Goal: Obtain resource: Obtain resource

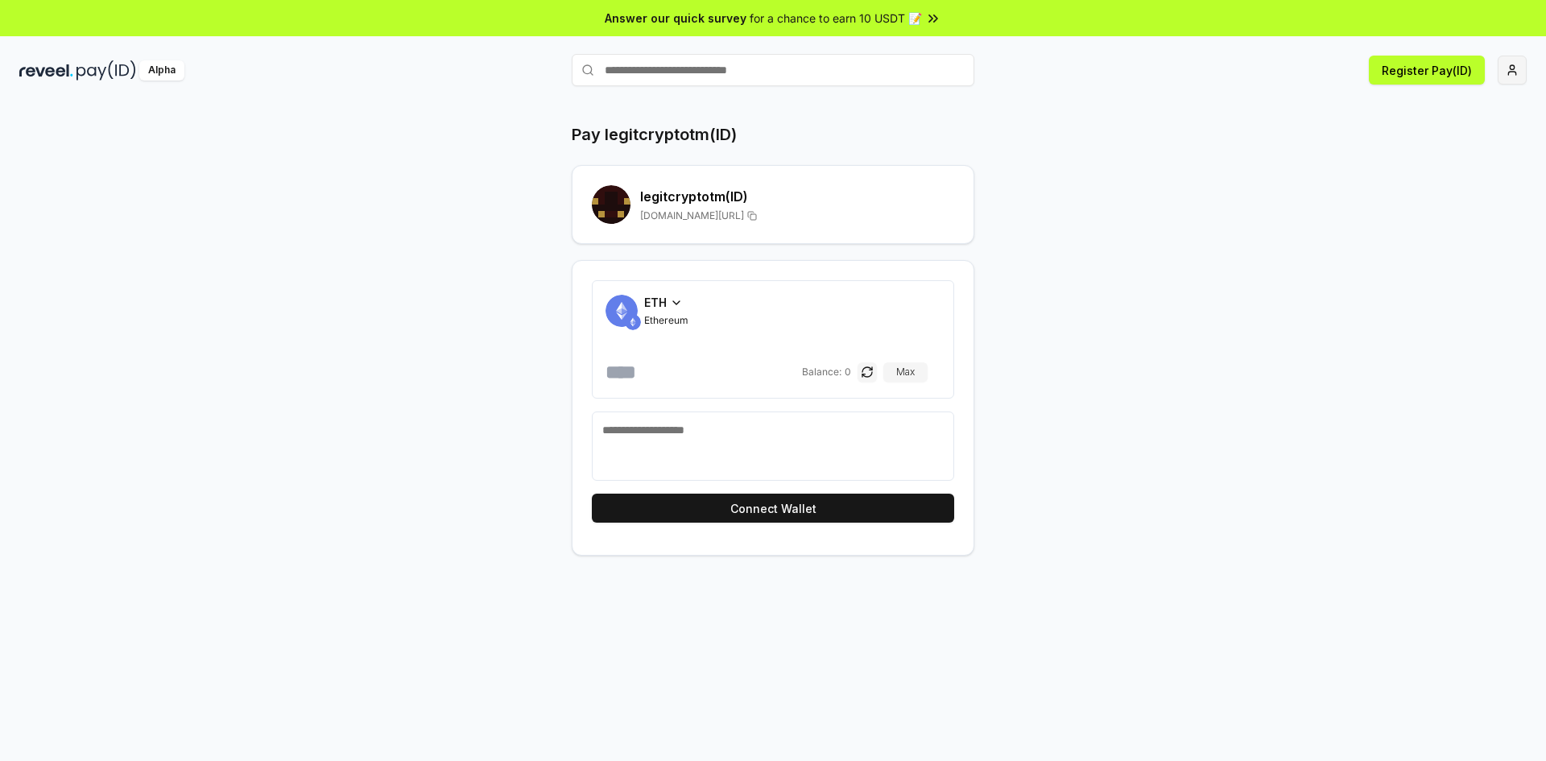
click at [1519, 75] on html "Answer our quick survey for a chance to earn 10 USDT 📝 Alpha Register Pay(ID) P…" at bounding box center [773, 380] width 1546 height 761
click at [1399, 142] on div "Connect Wallet" at bounding box center [1436, 155] width 179 height 27
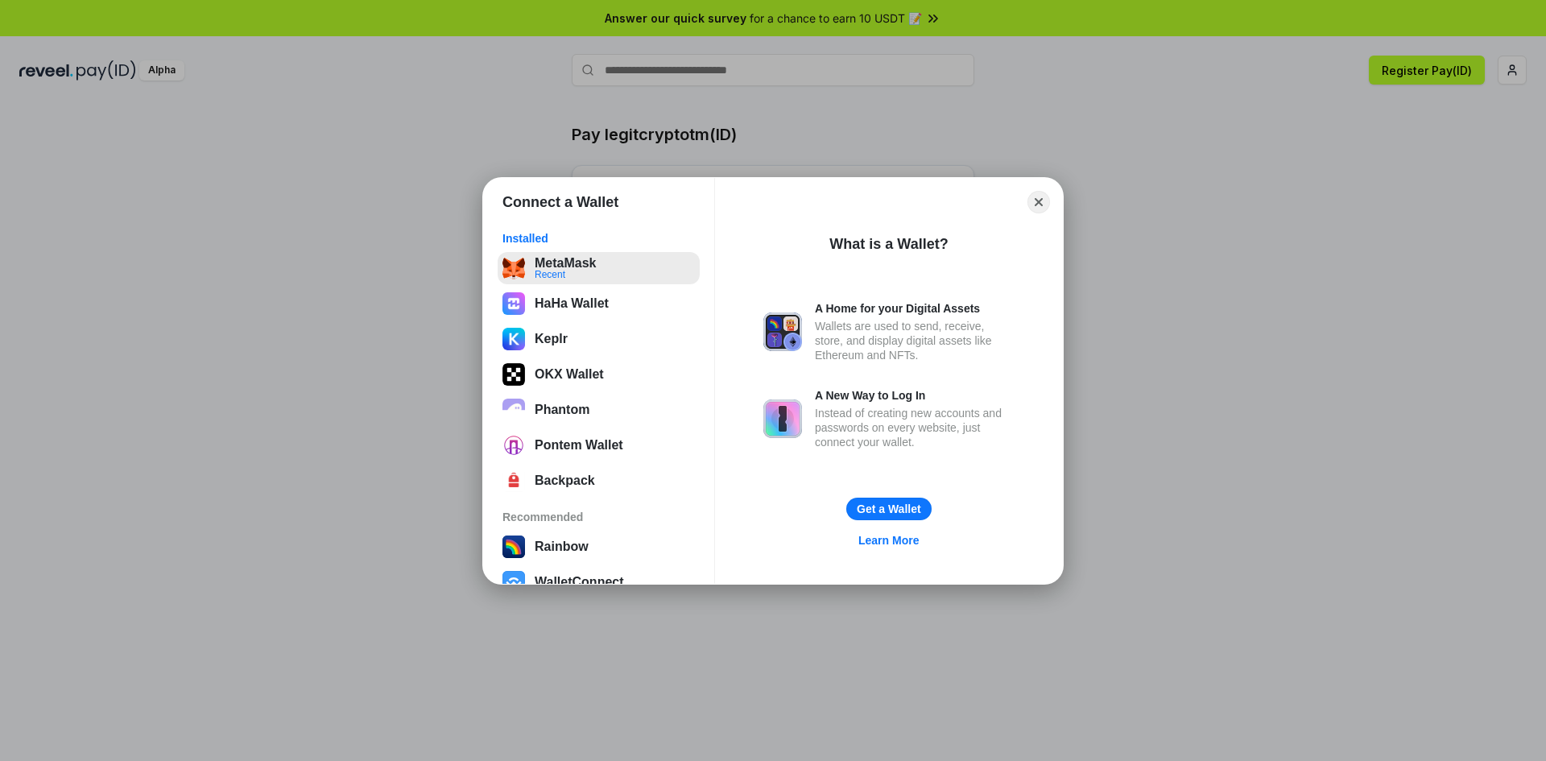
click at [558, 266] on button "MetaMask Recent" at bounding box center [599, 268] width 202 height 32
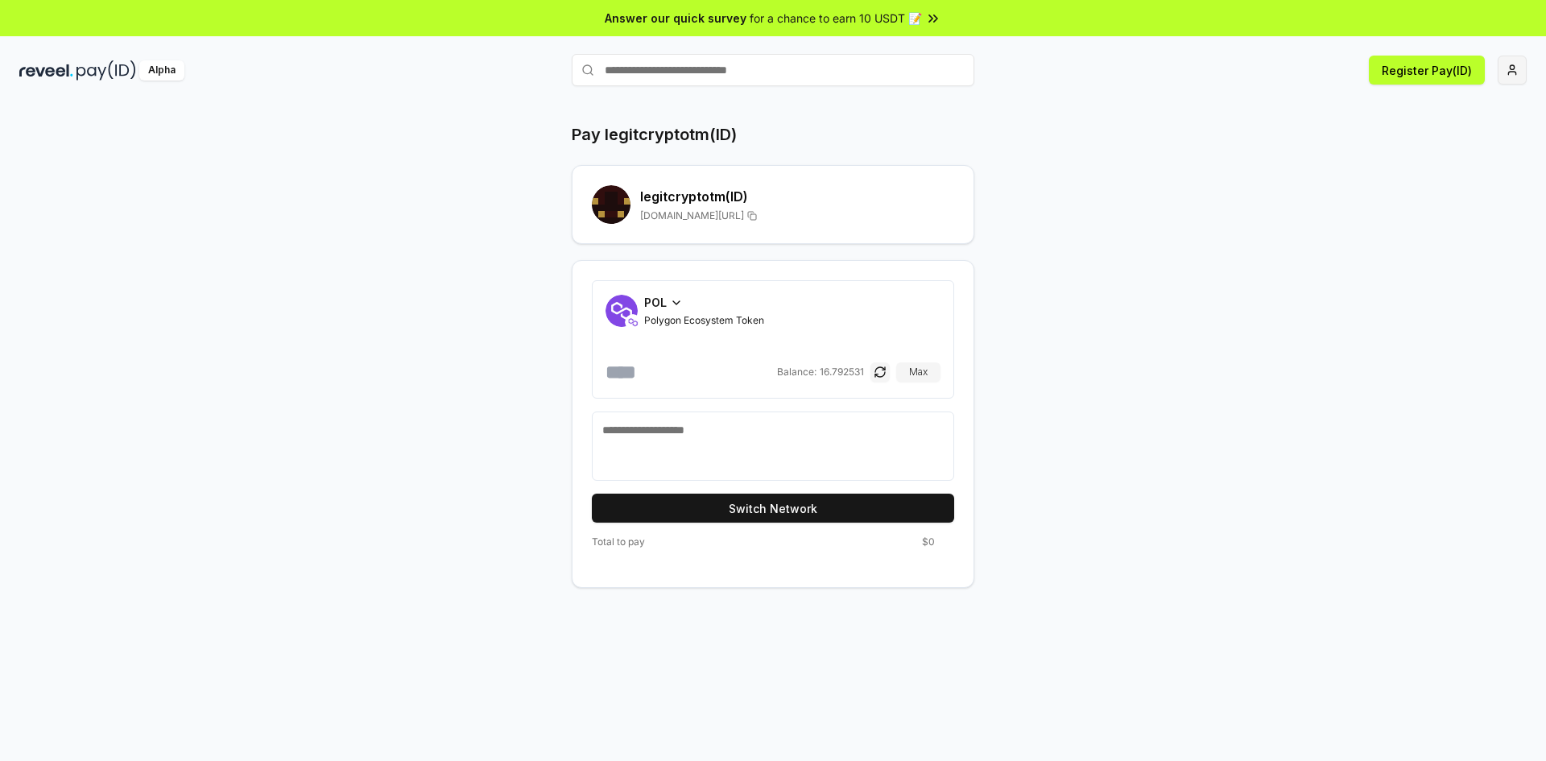
click at [1518, 71] on html "Answer our quick survey for a chance to earn 10 USDT 📝 Alpha Register Pay(ID) P…" at bounding box center [773, 380] width 1546 height 761
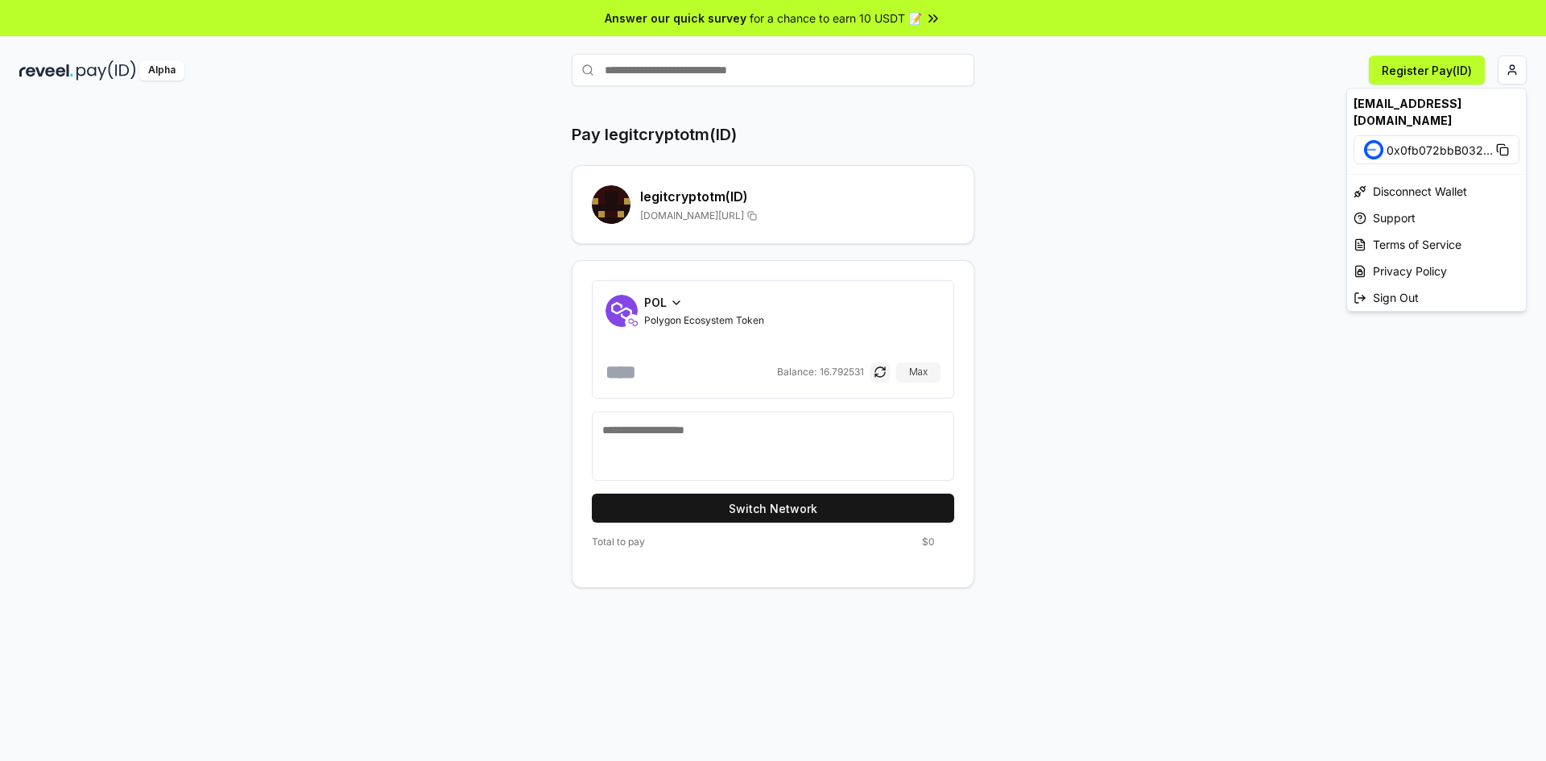
click at [1377, 140] on img at bounding box center [1373, 149] width 19 height 19
click at [617, 205] on html "Answer our quick survey for a chance to earn 10 USDT 📝 Alpha Register Pay(ID) P…" at bounding box center [773, 380] width 1546 height 761
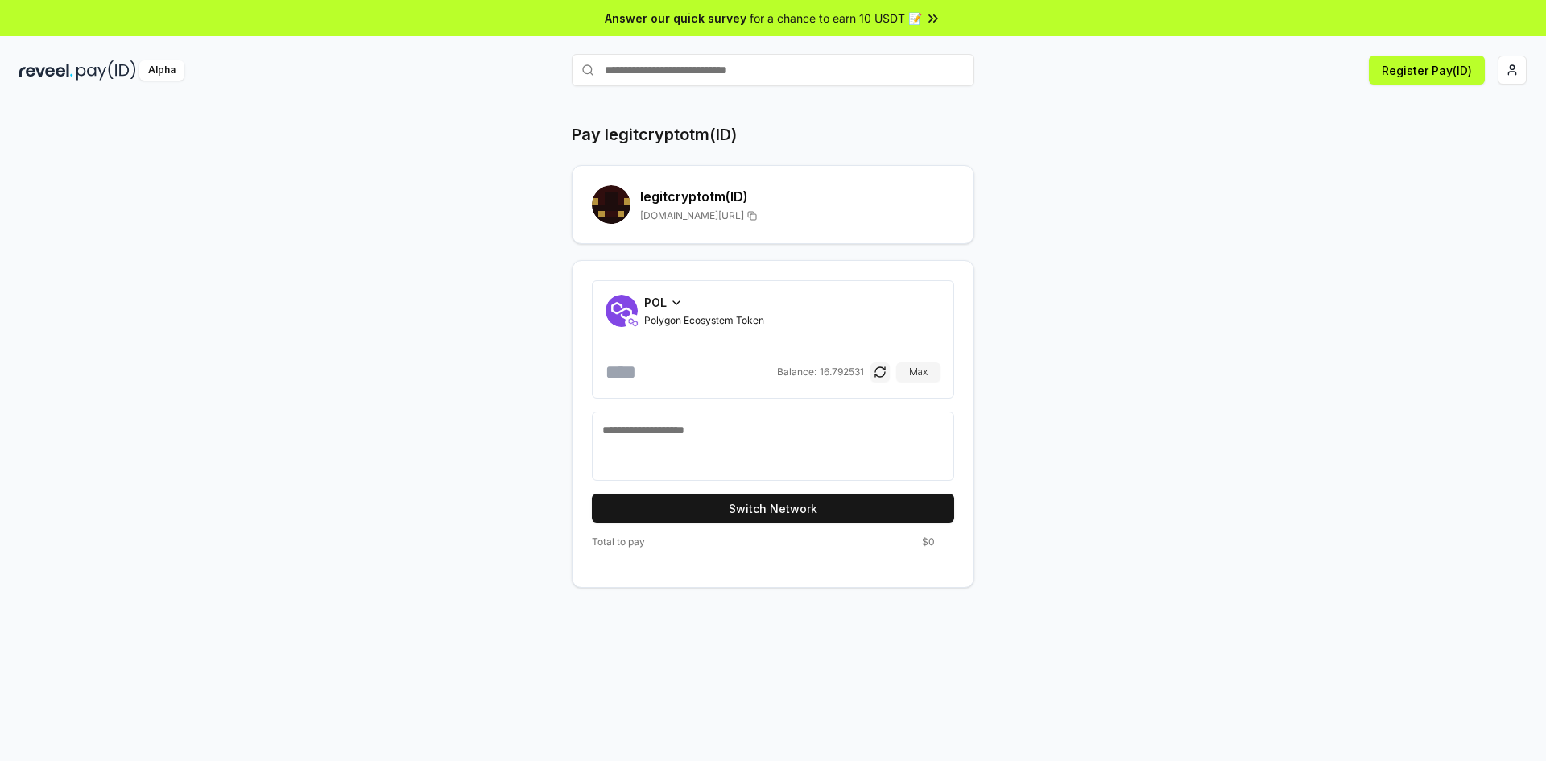
click at [610, 138] on h1 "Pay legitcryptotm(ID)" at bounding box center [654, 134] width 165 height 23
click at [24, 76] on img at bounding box center [46, 70] width 54 height 20
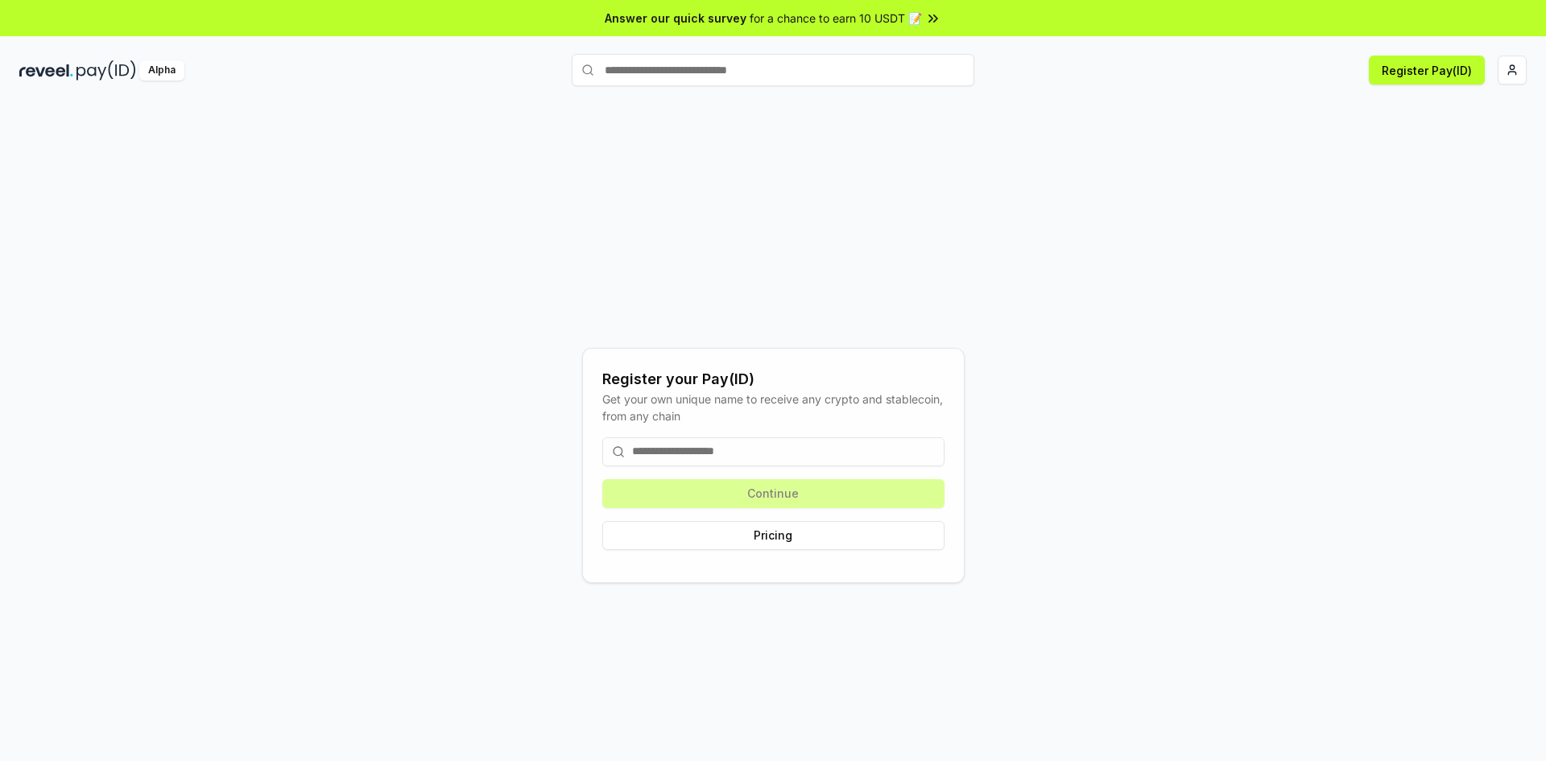
click at [769, 451] on input at bounding box center [773, 451] width 342 height 29
